Goal: Task Accomplishment & Management: Use online tool/utility

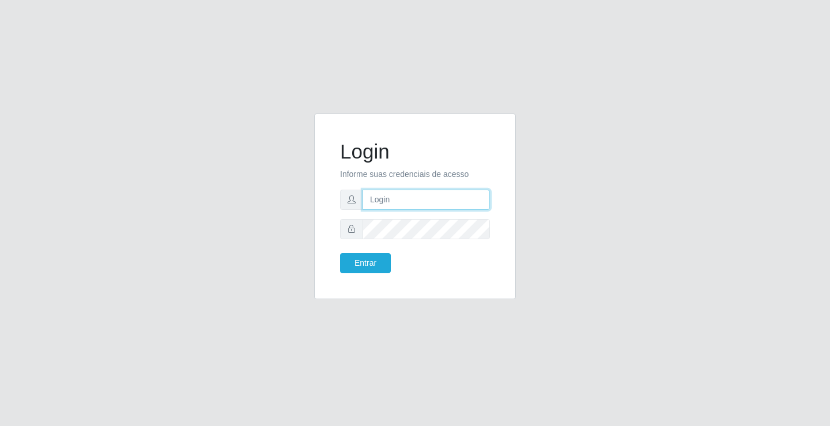
click at [400, 202] on input "text" at bounding box center [426, 200] width 127 height 20
type input "william@ideal"
click at [340, 253] on button "Entrar" at bounding box center [365, 263] width 51 height 20
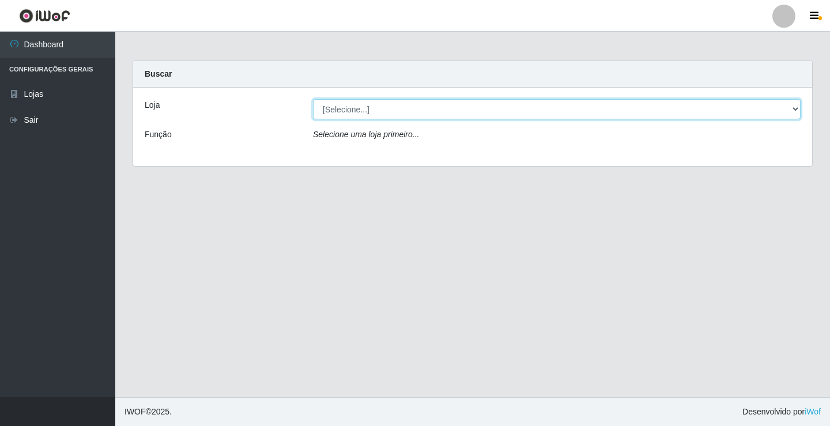
click at [536, 110] on select "[Selecione...] Ideal - Conceição" at bounding box center [557, 109] width 488 height 20
select select "231"
click at [313, 99] on select "[Selecione...] Ideal - Conceição" at bounding box center [557, 109] width 488 height 20
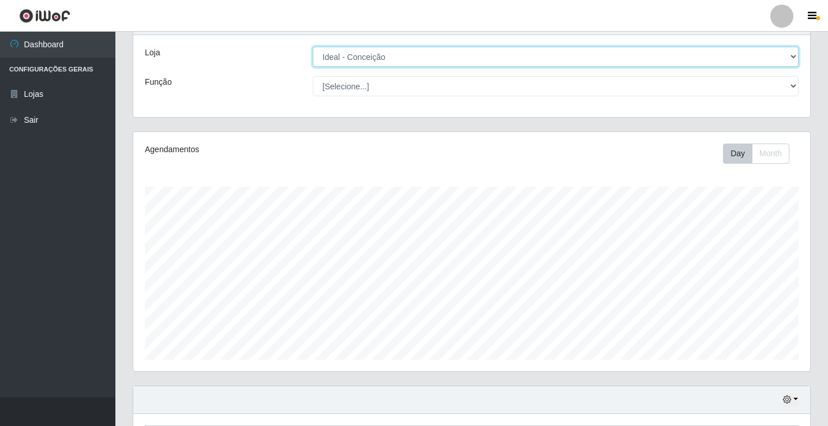
scroll to position [346, 0]
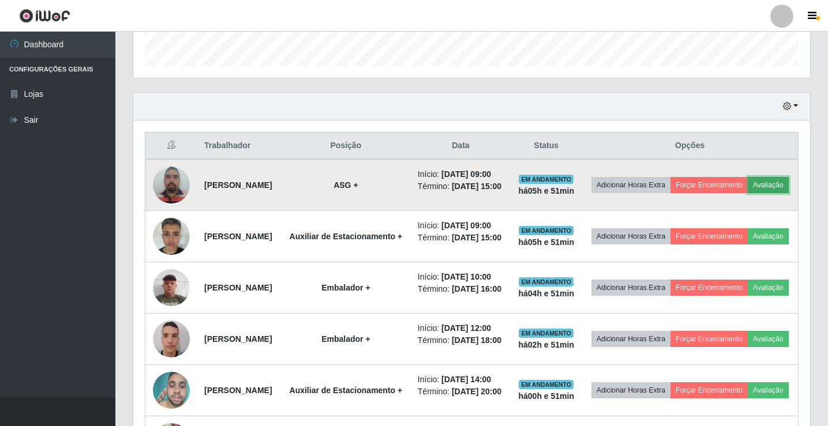
click at [747, 193] on button "Avaliação" at bounding box center [767, 185] width 41 height 16
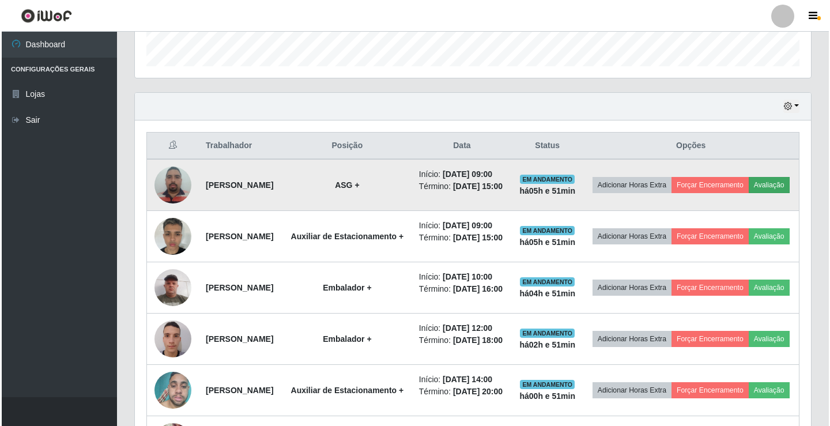
scroll to position [239, 671]
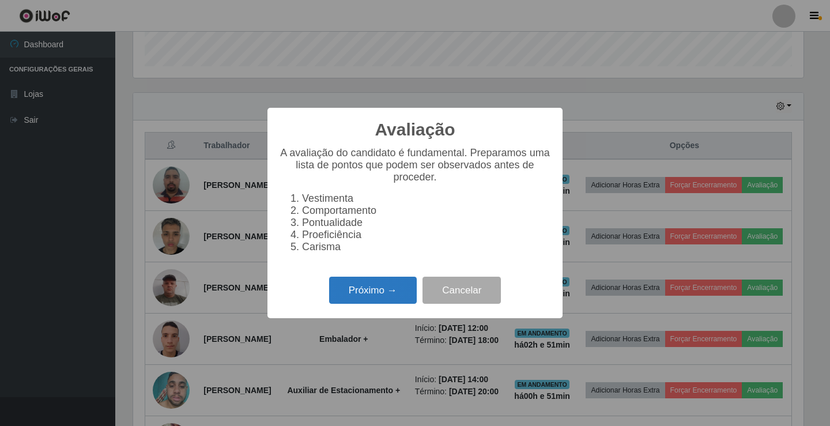
click at [400, 297] on button "Próximo →" at bounding box center [373, 290] width 88 height 27
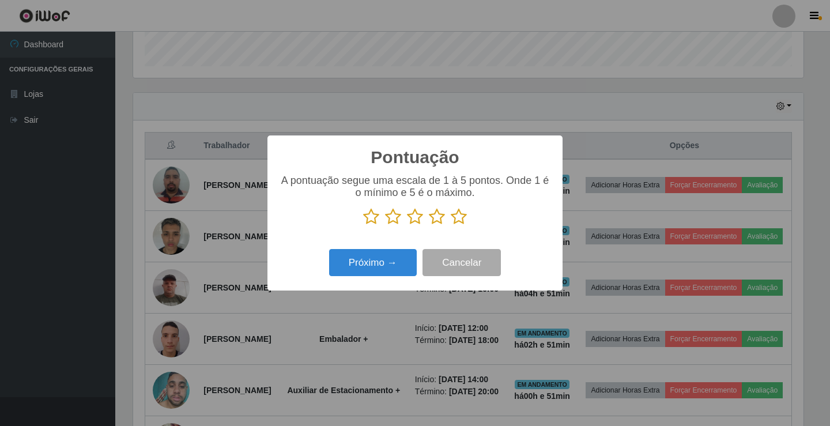
scroll to position [576464, 576033]
click at [454, 218] on icon at bounding box center [459, 216] width 16 height 17
click at [451, 225] on input "radio" at bounding box center [451, 225] width 0 height 0
click at [377, 267] on button "Próximo →" at bounding box center [373, 262] width 88 height 27
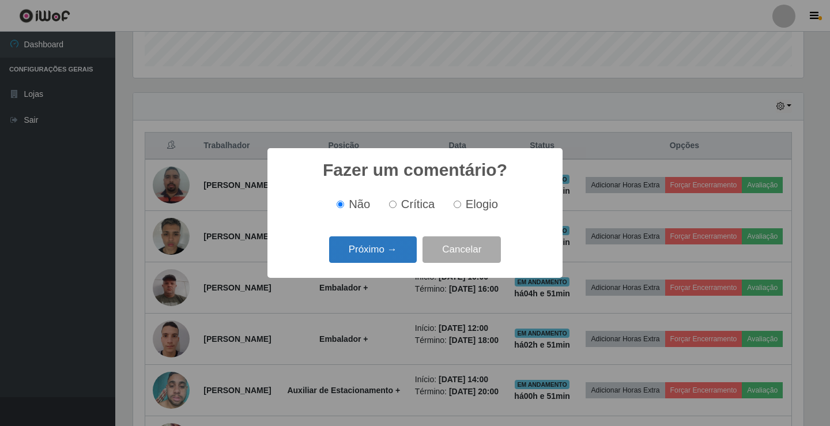
click at [382, 250] on button "Próximo →" at bounding box center [373, 249] width 88 height 27
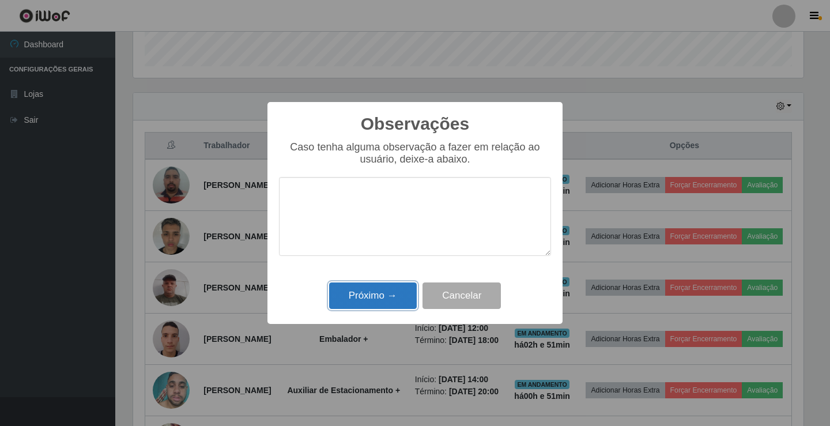
click at [386, 294] on button "Próximo →" at bounding box center [373, 296] width 88 height 27
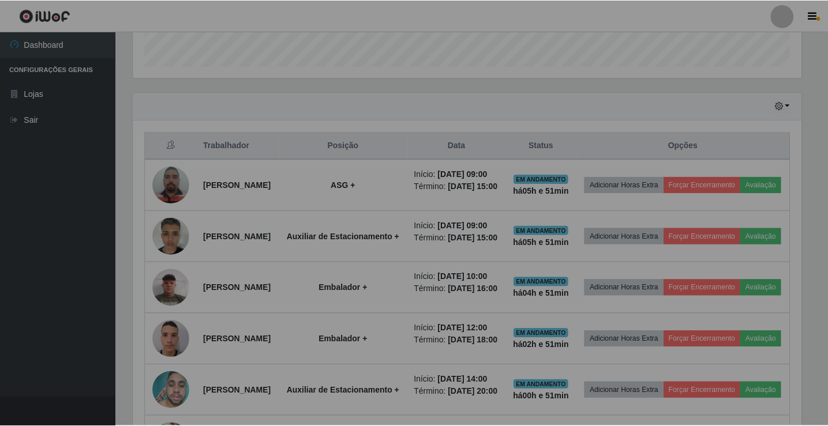
scroll to position [239, 676]
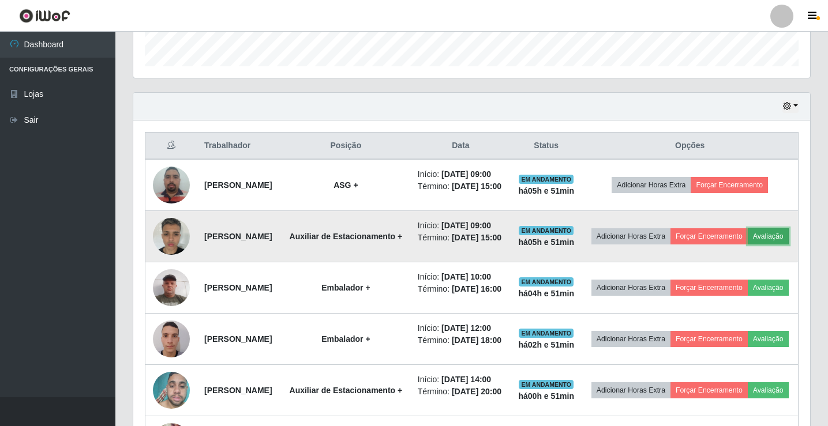
click at [747, 245] on button "Avaliação" at bounding box center [767, 236] width 41 height 16
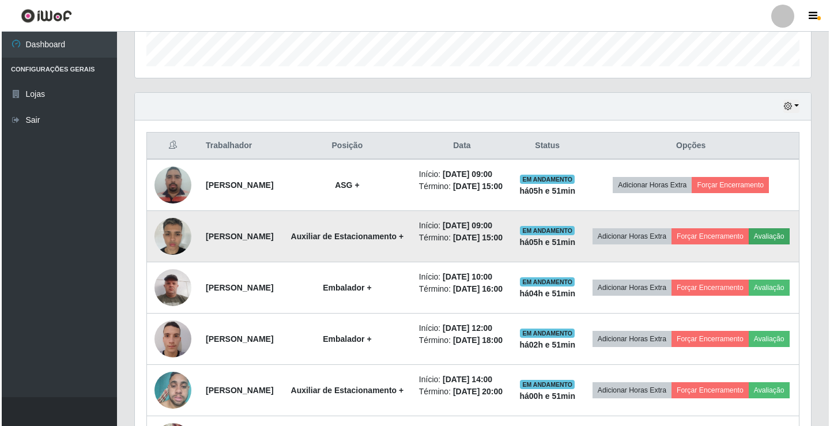
scroll to position [239, 671]
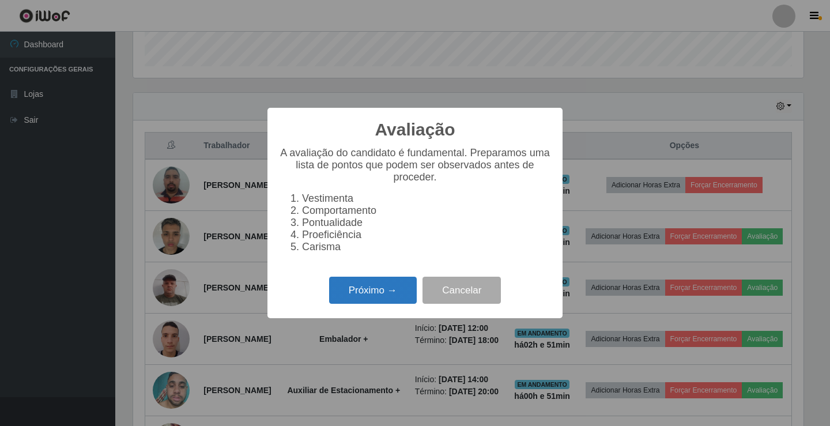
click at [382, 298] on button "Próximo →" at bounding box center [373, 290] width 88 height 27
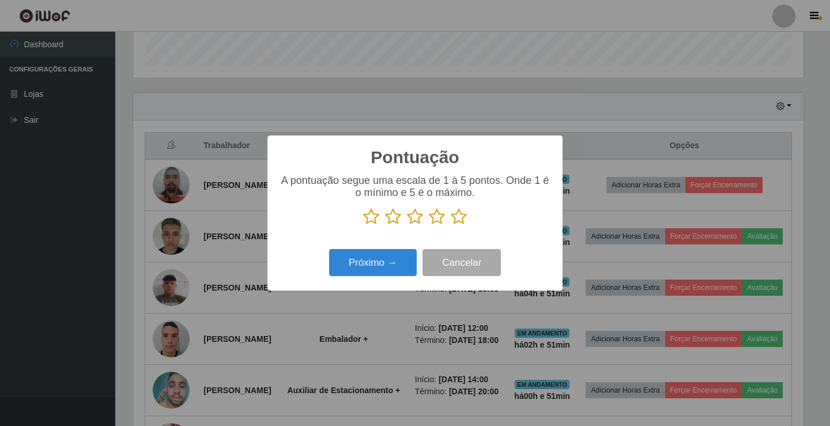
scroll to position [576464, 576033]
click at [456, 219] on icon at bounding box center [459, 216] width 16 height 17
click at [451, 225] on input "radio" at bounding box center [451, 225] width 0 height 0
click at [390, 261] on button "Próximo →" at bounding box center [373, 262] width 88 height 27
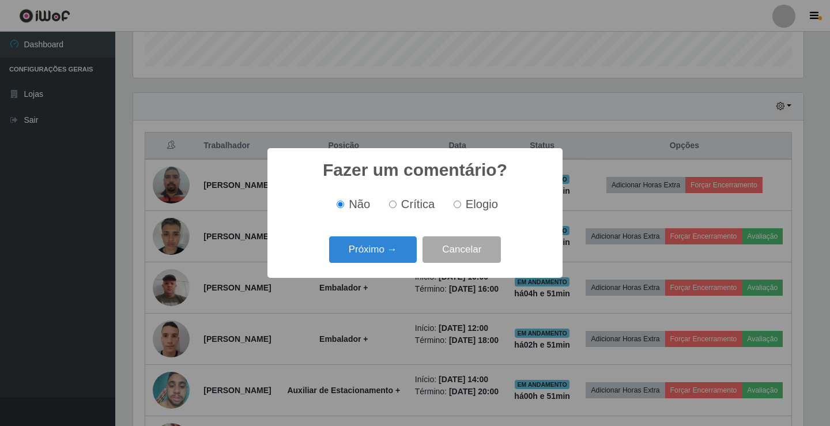
click at [390, 261] on button "Próximo →" at bounding box center [373, 249] width 88 height 27
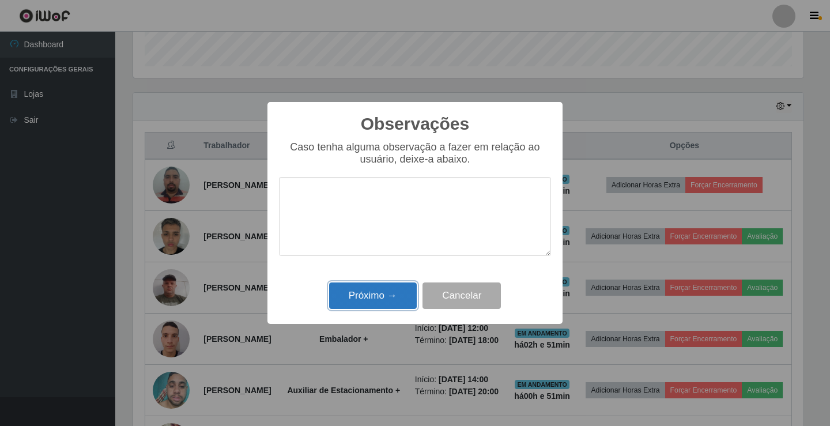
click at [383, 306] on button "Próximo →" at bounding box center [373, 296] width 88 height 27
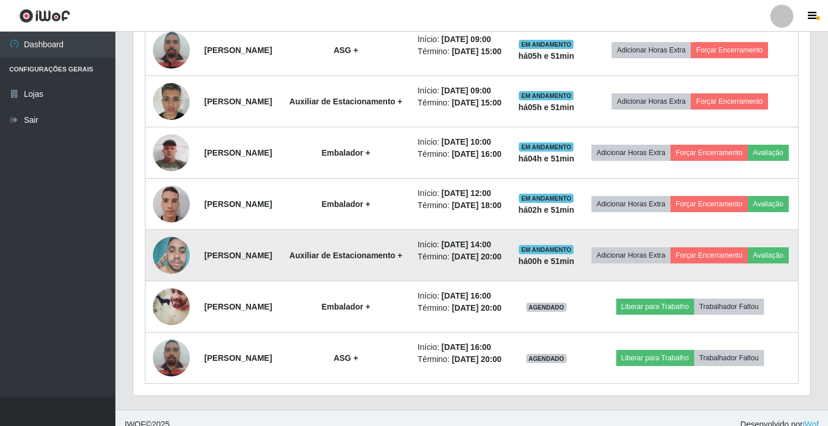
scroll to position [461, 0]
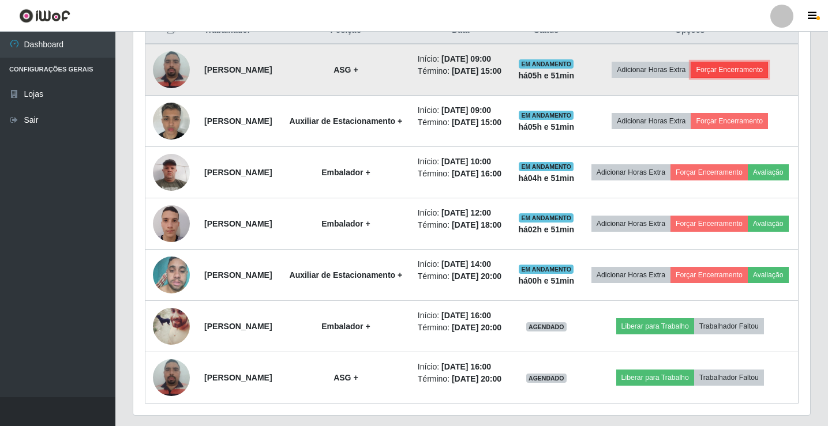
click at [735, 78] on button "Forçar Encerramento" at bounding box center [728, 70] width 77 height 16
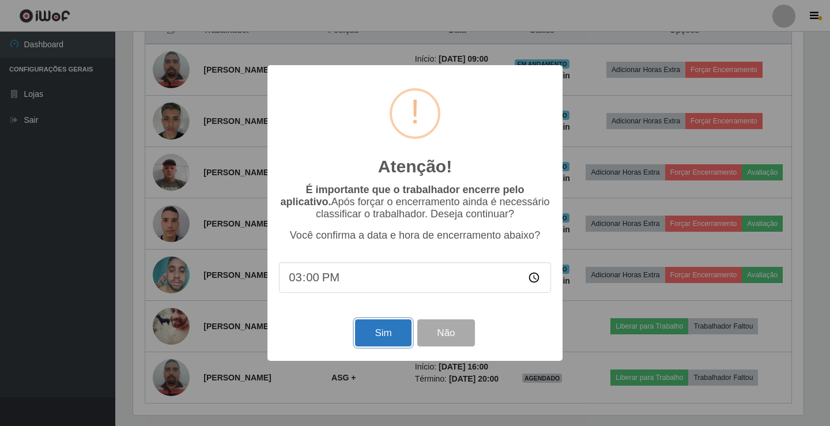
click at [384, 337] on button "Sim" at bounding box center [383, 332] width 56 height 27
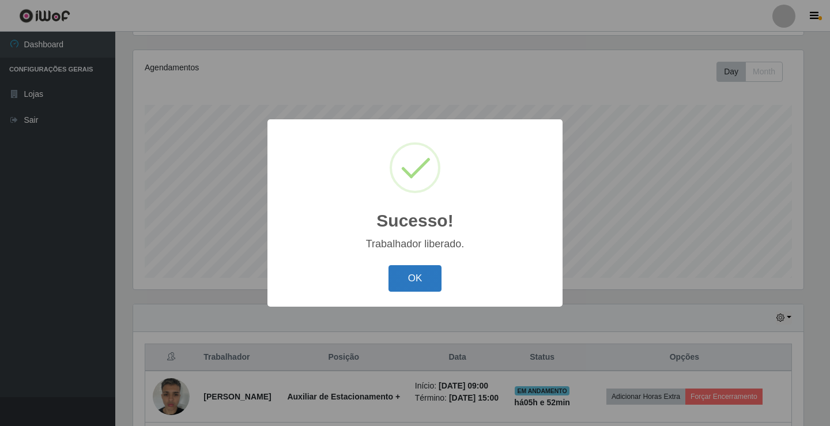
click at [432, 287] on button "OK" at bounding box center [416, 278] width 54 height 27
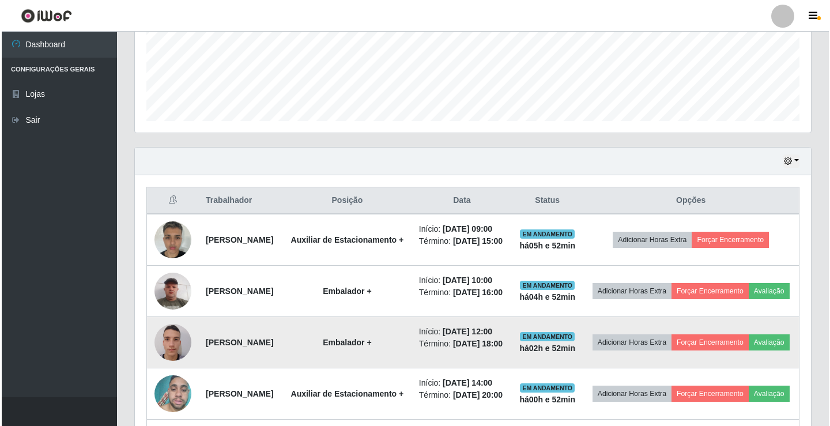
scroll to position [365, 0]
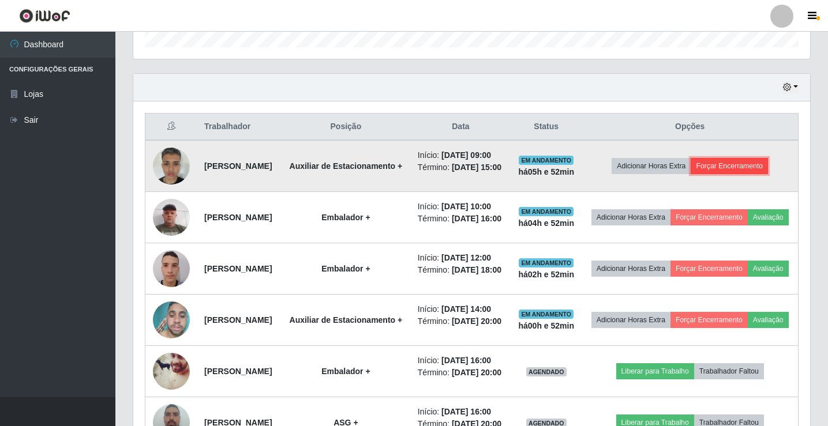
click at [720, 174] on button "Forçar Encerramento" at bounding box center [728, 166] width 77 height 16
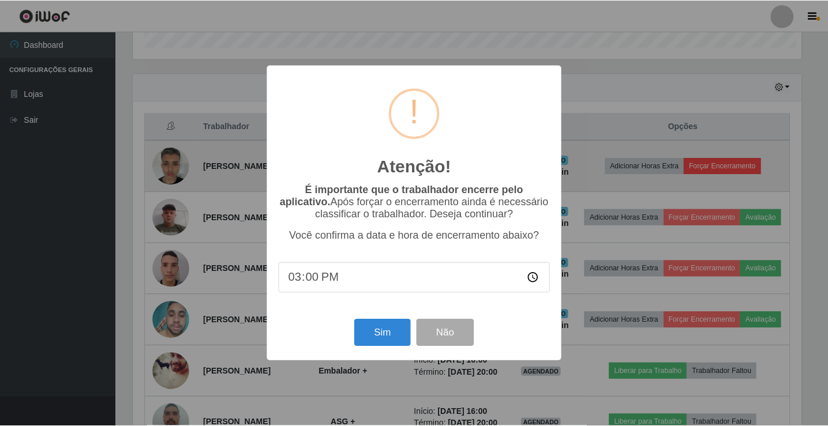
scroll to position [0, 0]
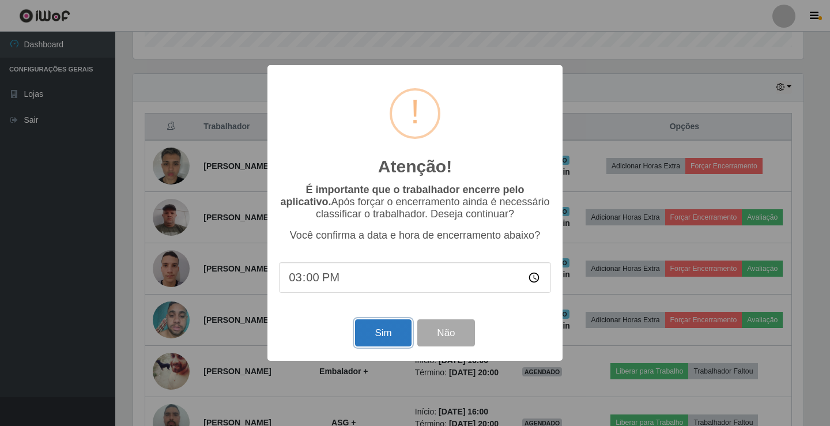
click at [390, 339] on button "Sim" at bounding box center [383, 332] width 56 height 27
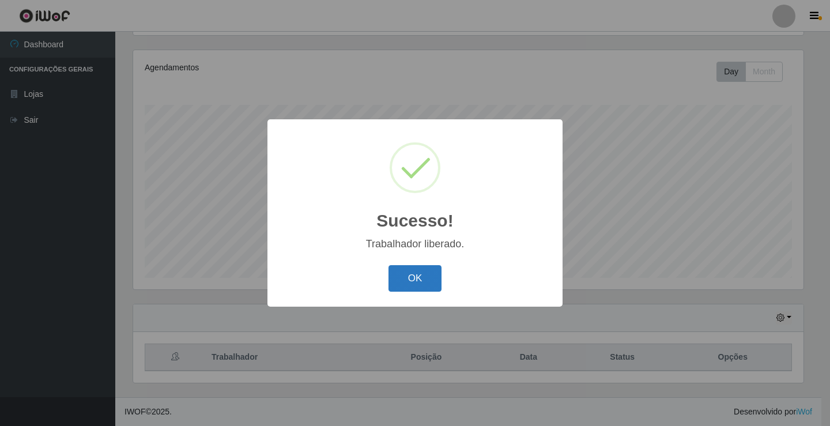
click at [411, 277] on button "OK" at bounding box center [416, 278] width 54 height 27
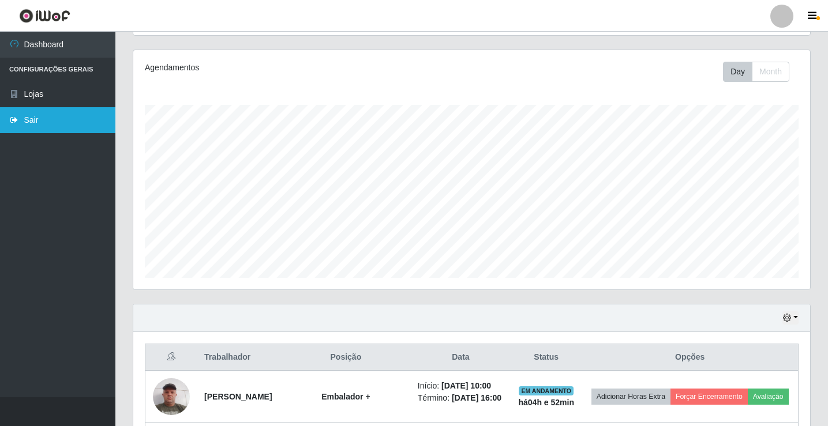
click at [21, 112] on link "Sair" at bounding box center [57, 120] width 115 height 26
